Goal: Transaction & Acquisition: Purchase product/service

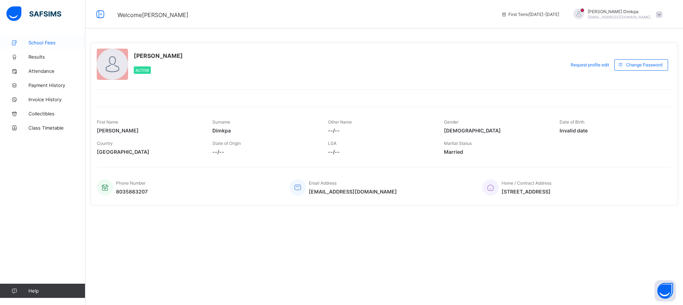
click at [39, 41] on span "School Fees" at bounding box center [56, 43] width 57 height 6
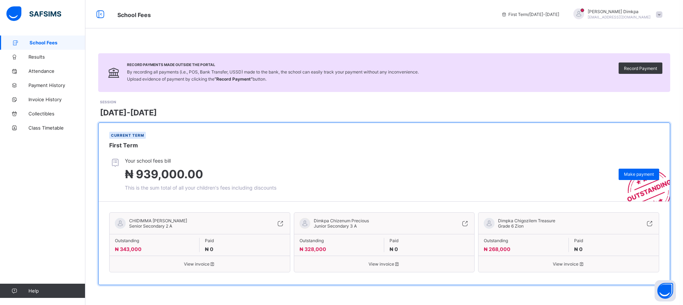
click at [209, 240] on span "Paid" at bounding box center [244, 240] width 79 height 5
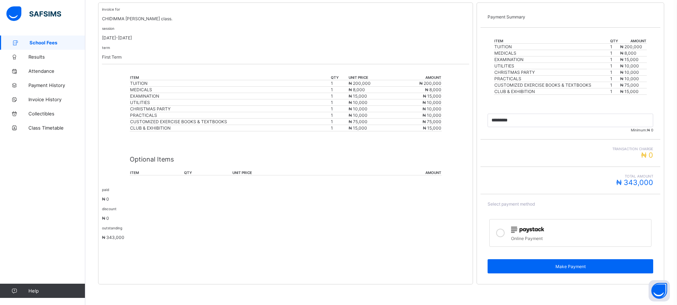
scroll to position [141, 0]
click at [503, 233] on icon at bounding box center [500, 232] width 9 height 9
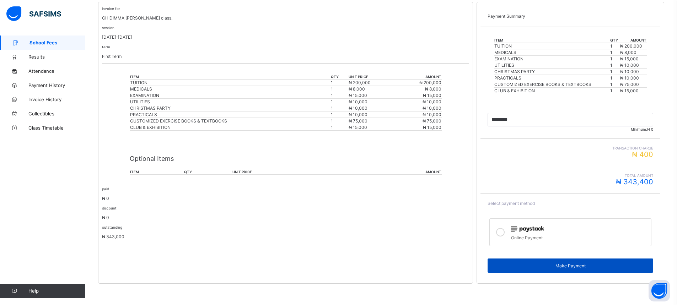
click at [572, 265] on span "Make Payment" at bounding box center [570, 265] width 155 height 5
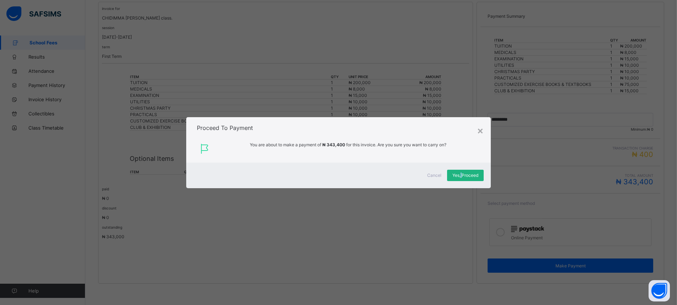
click at [463, 174] on span "Yes, Proceed" at bounding box center [466, 175] width 26 height 5
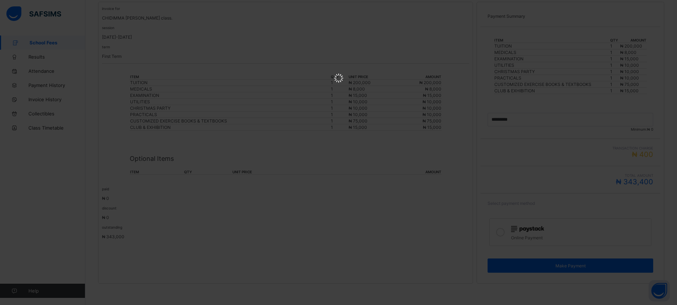
scroll to position [0, 0]
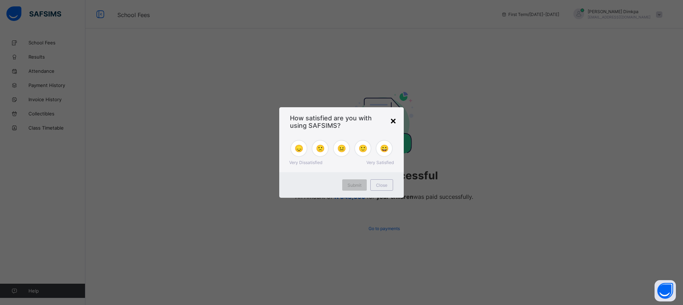
click at [391, 118] on div "×" at bounding box center [393, 120] width 7 height 12
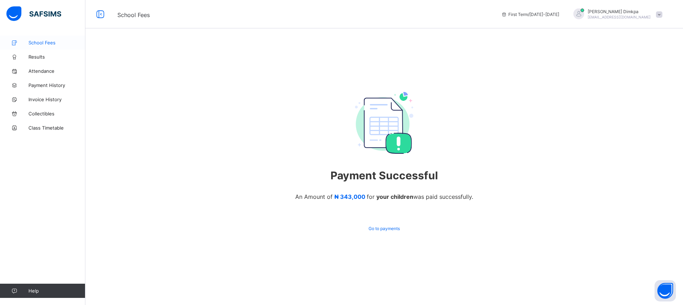
click at [42, 40] on span "School Fees" at bounding box center [56, 43] width 57 height 6
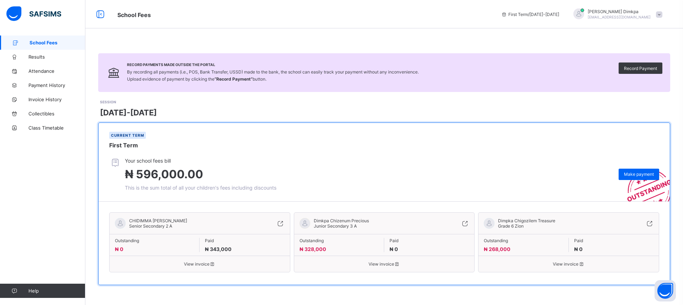
click at [198, 264] on span "View invoice" at bounding box center [200, 264] width 170 height 5
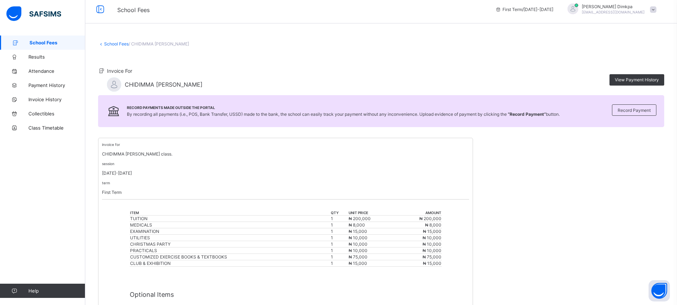
scroll to position [105, 0]
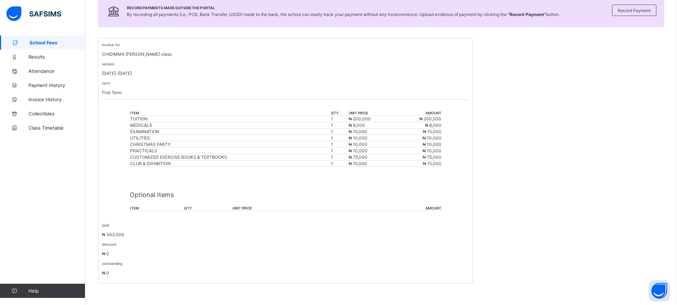
click at [40, 43] on span "School Fees" at bounding box center [58, 43] width 56 height 6
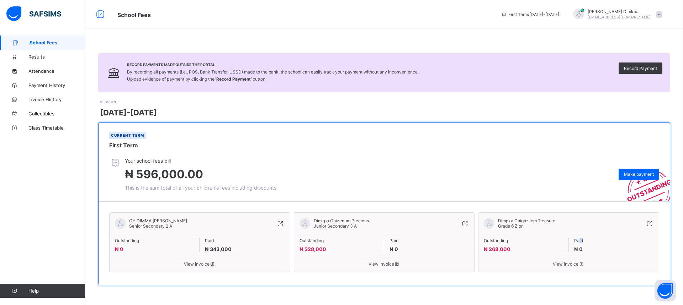
click at [581, 241] on span "Paid" at bounding box center [613, 240] width 79 height 5
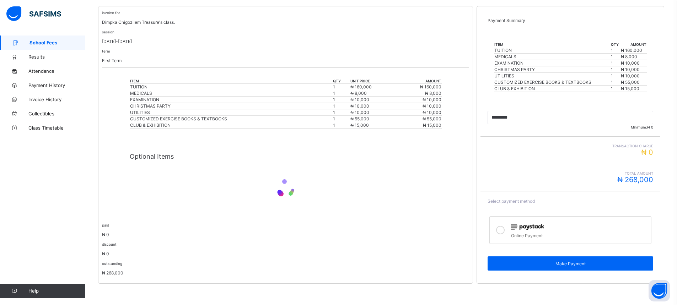
scroll to position [135, 0]
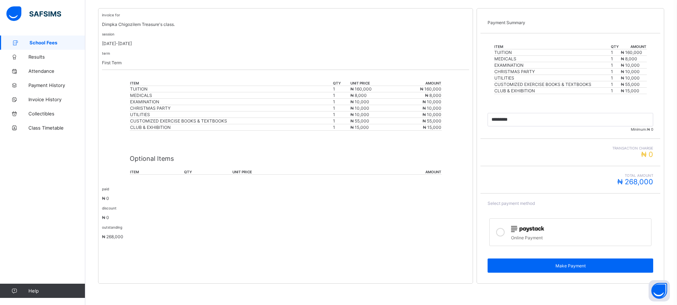
click at [503, 235] on icon at bounding box center [500, 232] width 9 height 9
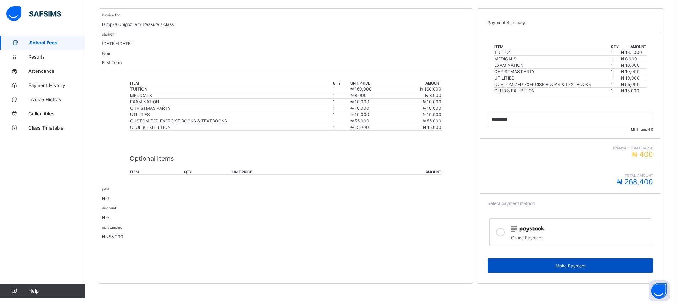
click at [570, 267] on span "Make Payment" at bounding box center [570, 265] width 155 height 5
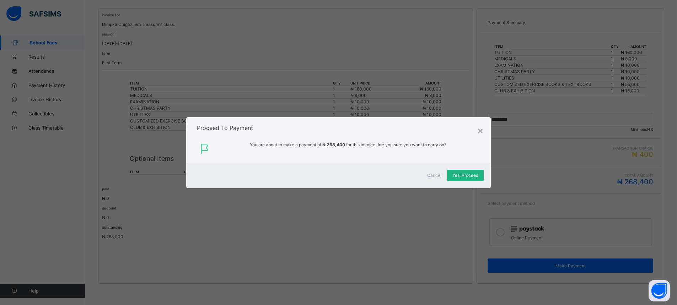
click at [461, 175] on span "Yes, Proceed" at bounding box center [466, 175] width 26 height 5
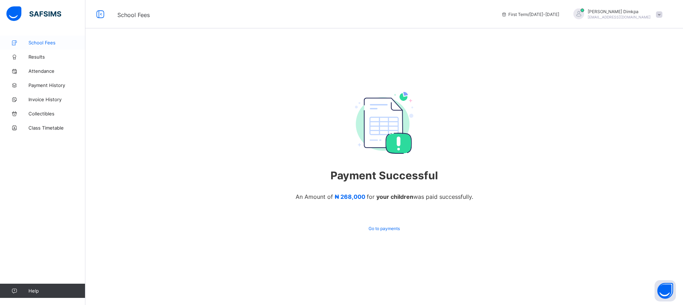
click at [39, 42] on span "School Fees" at bounding box center [56, 43] width 57 height 6
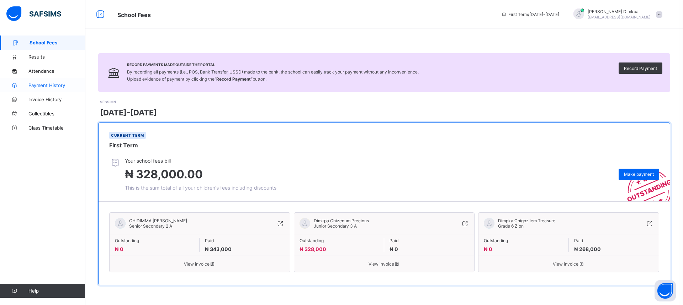
click at [49, 85] on span "Payment History" at bounding box center [56, 85] width 57 height 6
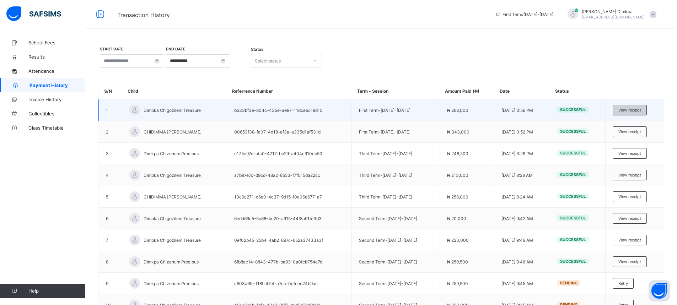
click at [638, 109] on span "View receipt" at bounding box center [630, 110] width 23 height 5
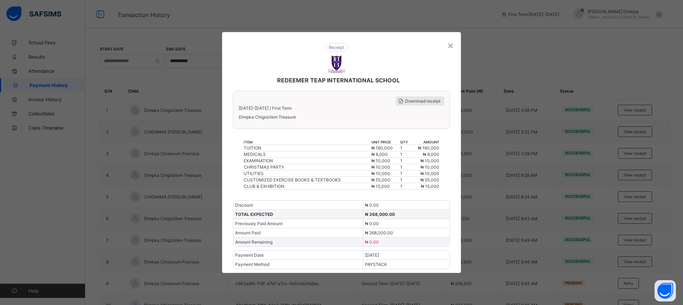
click at [420, 101] on span "Download receipt" at bounding box center [422, 100] width 35 height 5
click at [450, 44] on div "×" at bounding box center [450, 45] width 7 height 12
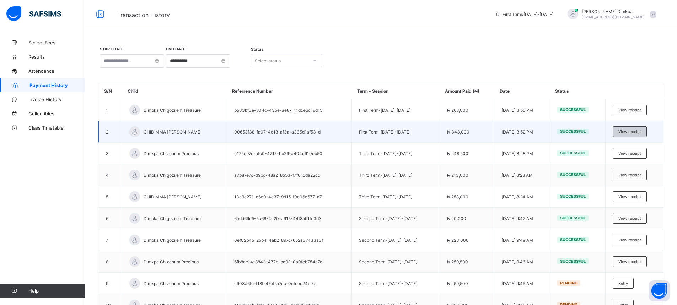
click at [637, 130] on span "View receipt" at bounding box center [630, 131] width 23 height 5
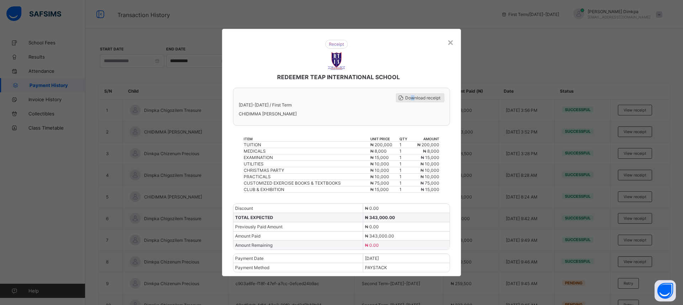
click at [412, 97] on span "Download receipt" at bounding box center [422, 97] width 35 height 5
click at [372, 125] on div "Download receipt [DATE]-[DATE] / First [PERSON_NAME] [PERSON_NAME]" at bounding box center [341, 107] width 217 height 38
click at [449, 41] on div "×" at bounding box center [450, 42] width 7 height 12
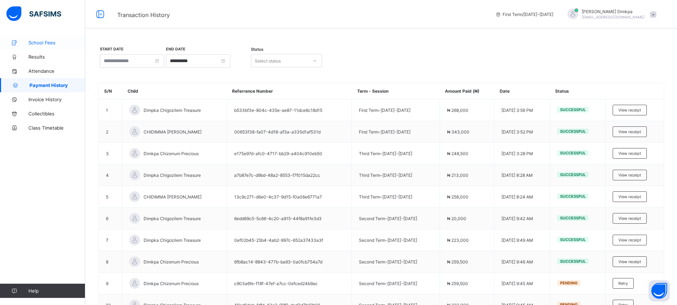
click at [36, 41] on span "School Fees" at bounding box center [56, 43] width 57 height 6
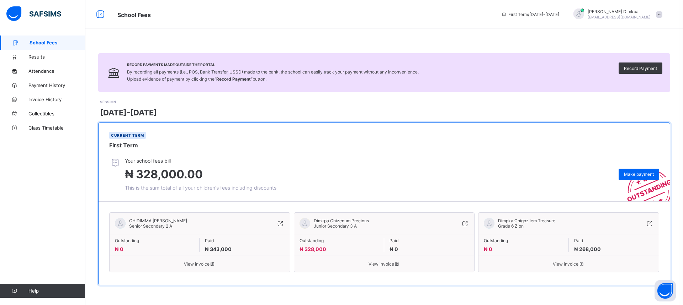
click at [652, 14] on div "[PERSON_NAME] [EMAIL_ADDRESS][DOMAIN_NAME]" at bounding box center [616, 15] width 100 height 12
click at [632, 68] on span "Logout" at bounding box center [638, 70] width 47 height 8
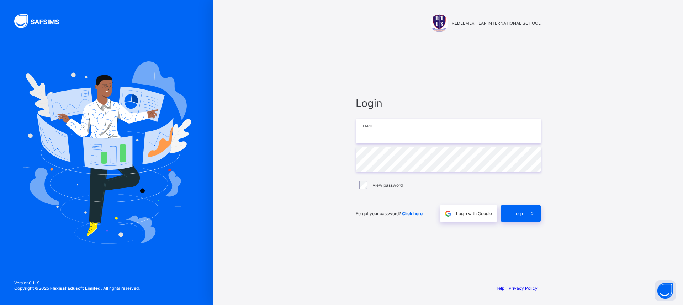
type input "**********"
